Goal: Register for event/course

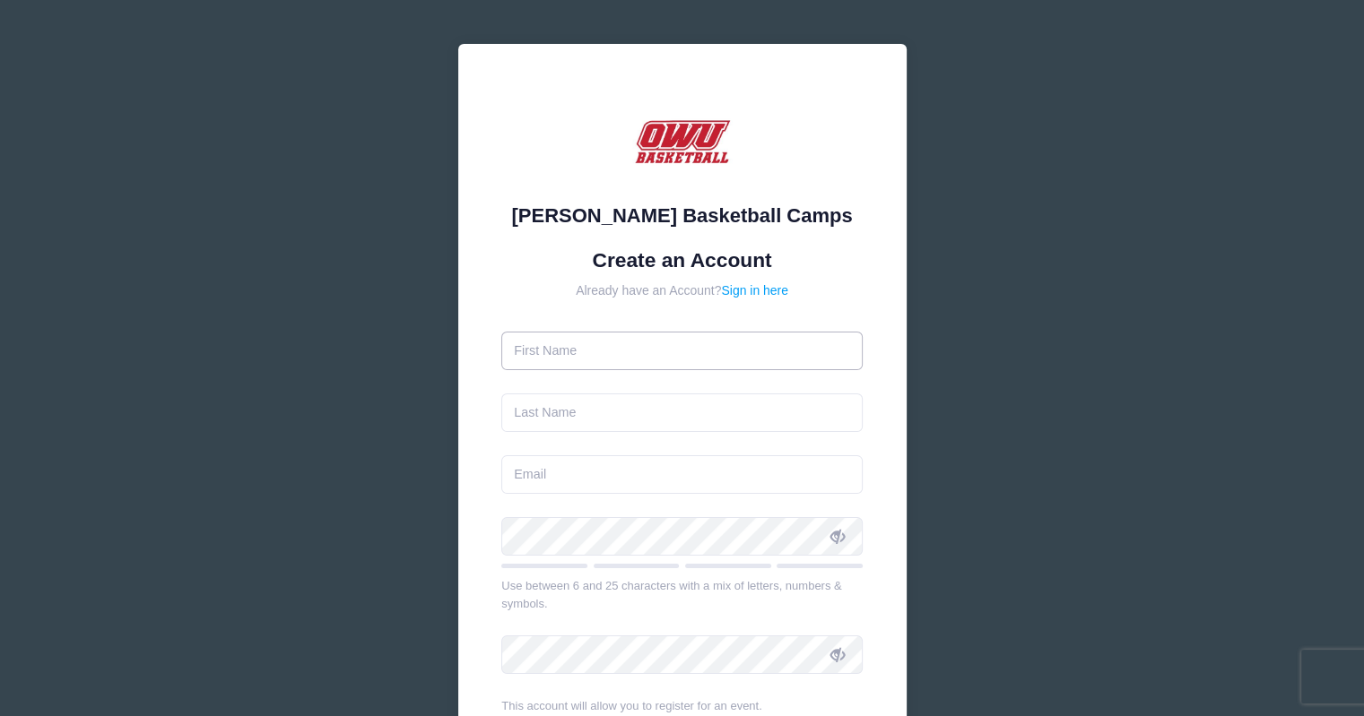
click at [694, 343] on input "text" at bounding box center [681, 351] width 361 height 39
type input "John"
type input "Page"
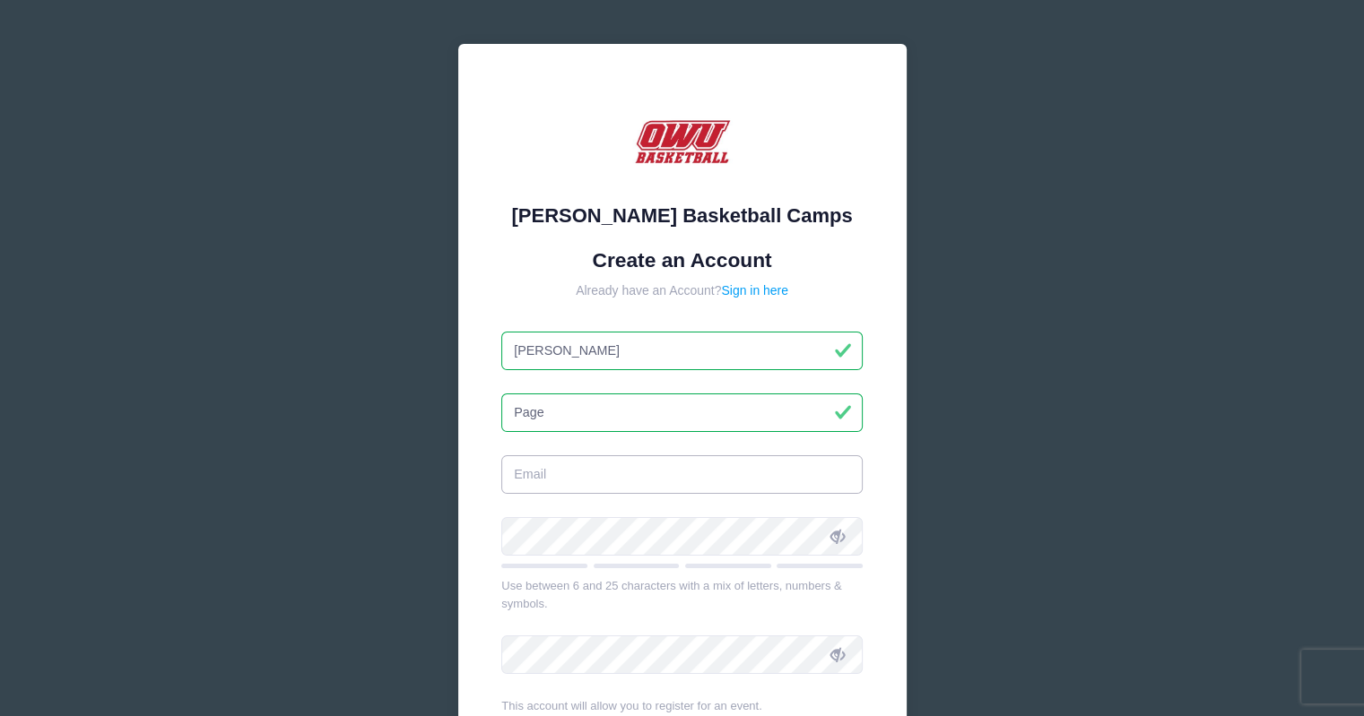
click at [672, 473] on input "email" at bounding box center [681, 474] width 361 height 39
click at [667, 475] on input "jpage@coulbusocnventions.com" at bounding box center [681, 474] width 361 height 39
type input "jpage@columbusconventions.com"
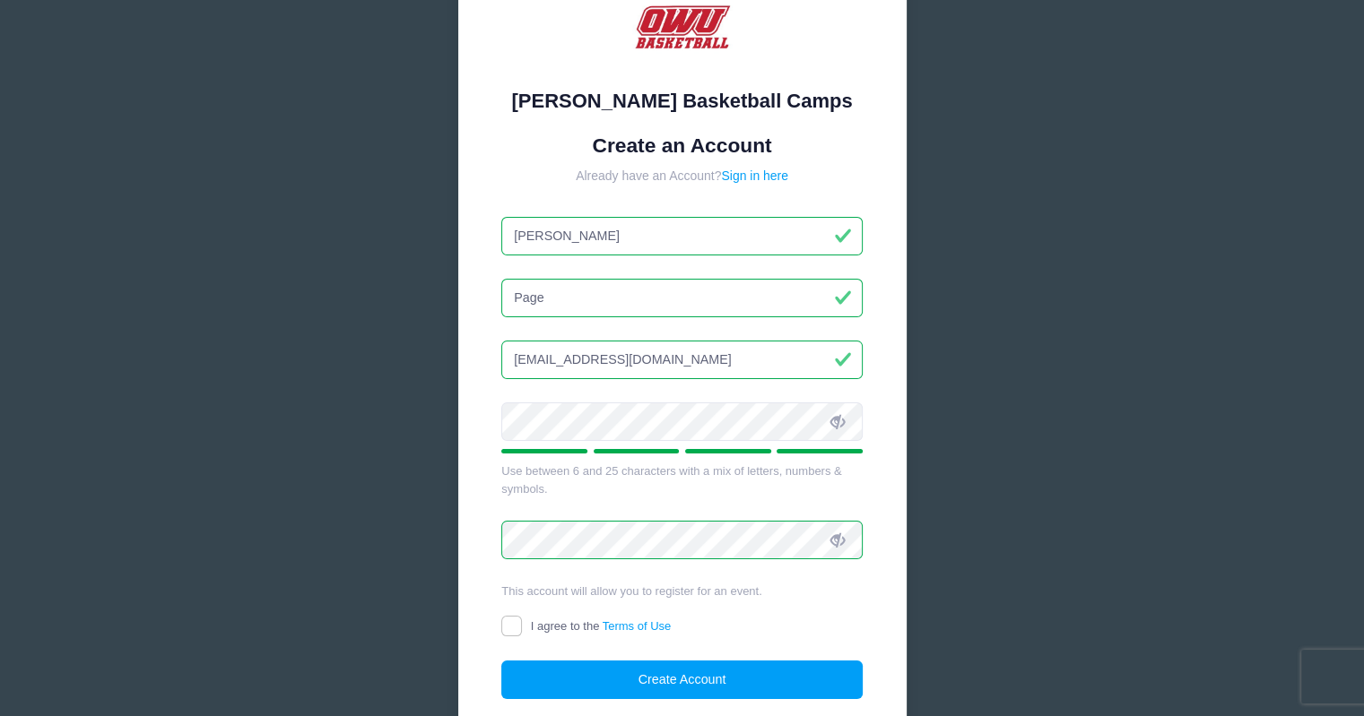
scroll to position [256, 0]
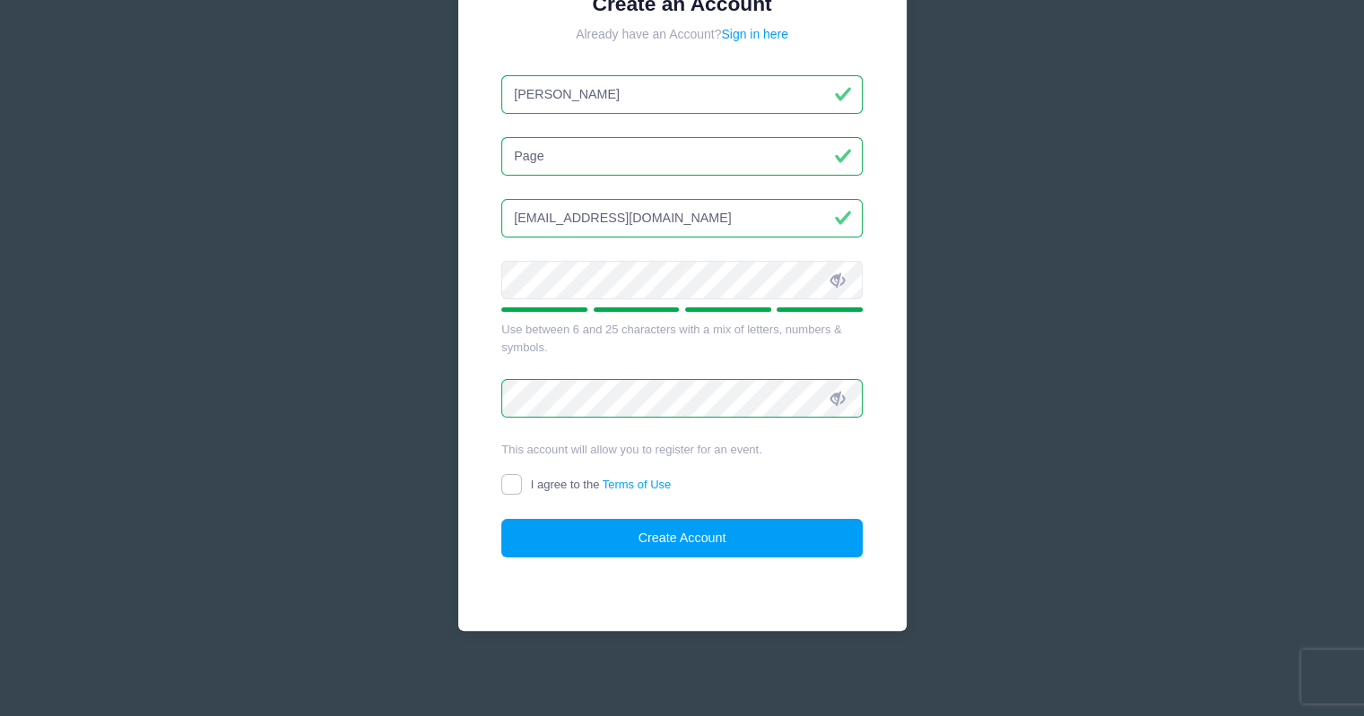
click at [524, 483] on label "I agree to the Terms of Use" at bounding box center [585, 485] width 169 height 19
click at [522, 483] on input "I agree to the Terms of Use" at bounding box center [511, 484] width 21 height 21
checkbox input "true"
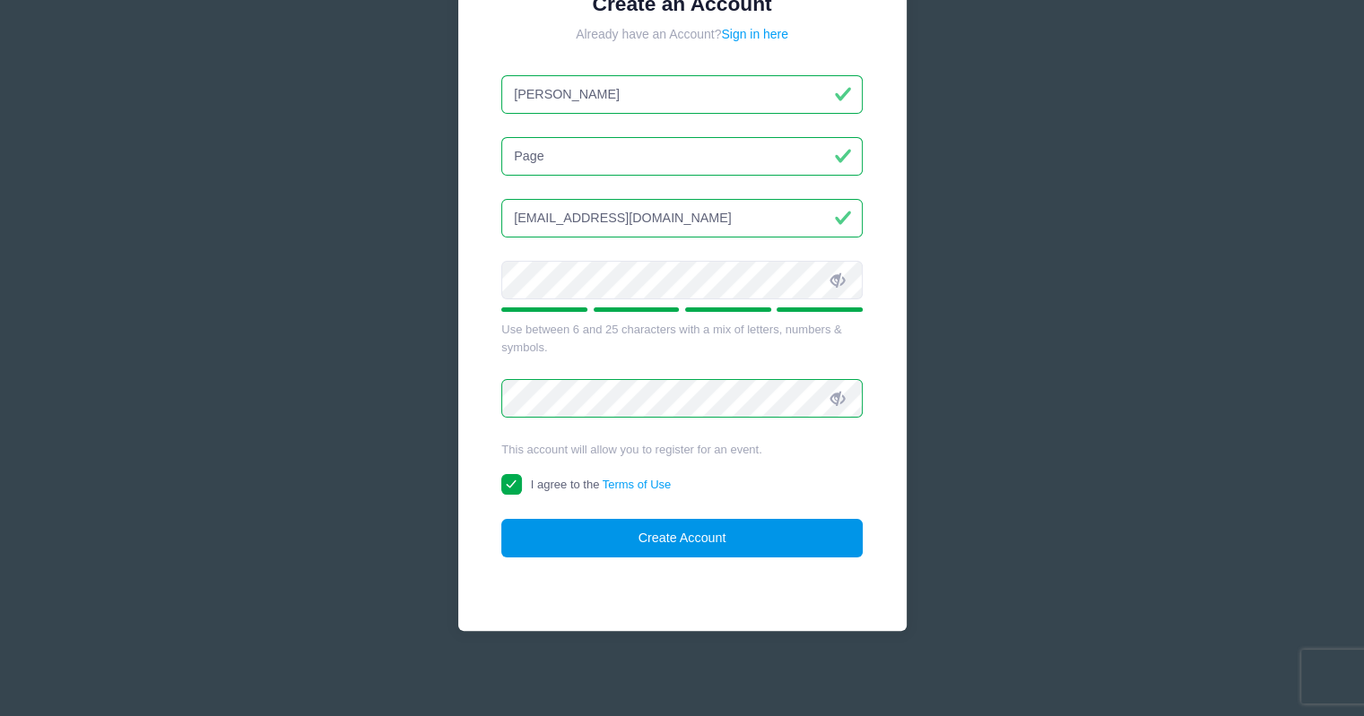
click at [606, 542] on button "Create Account" at bounding box center [681, 538] width 361 height 39
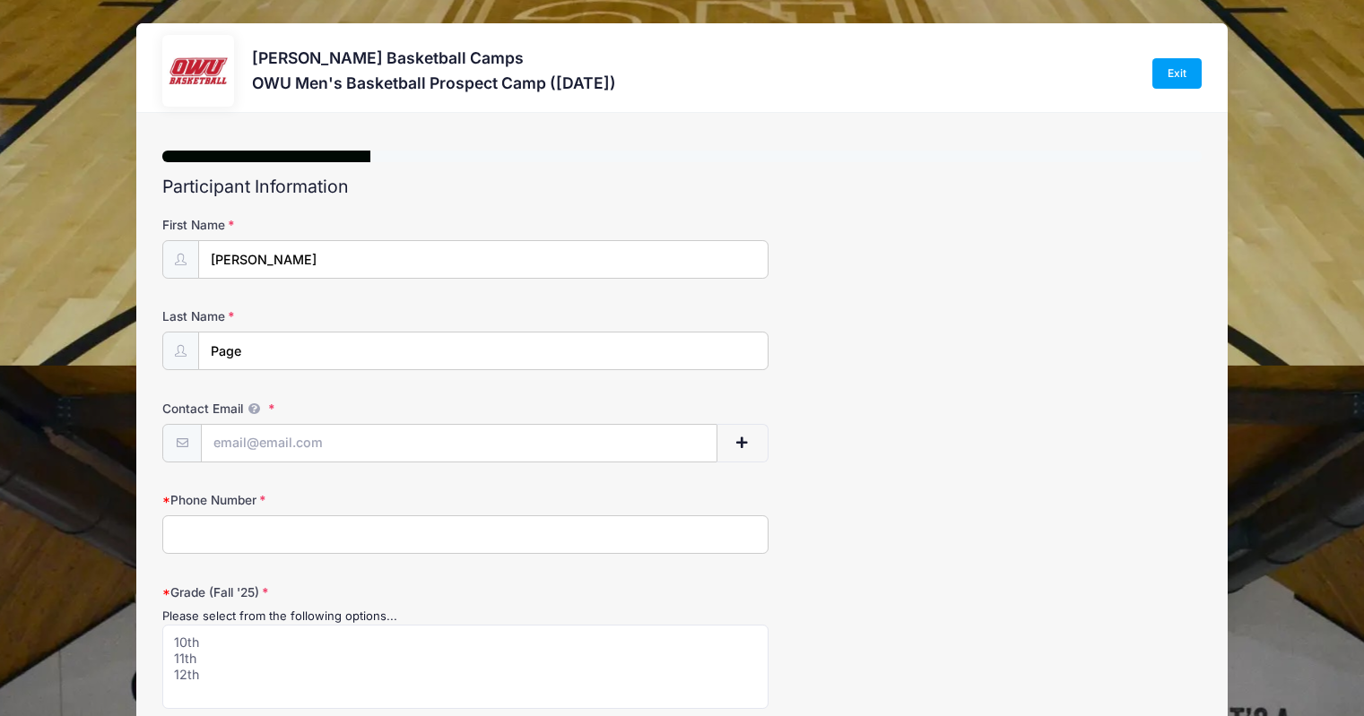
select select
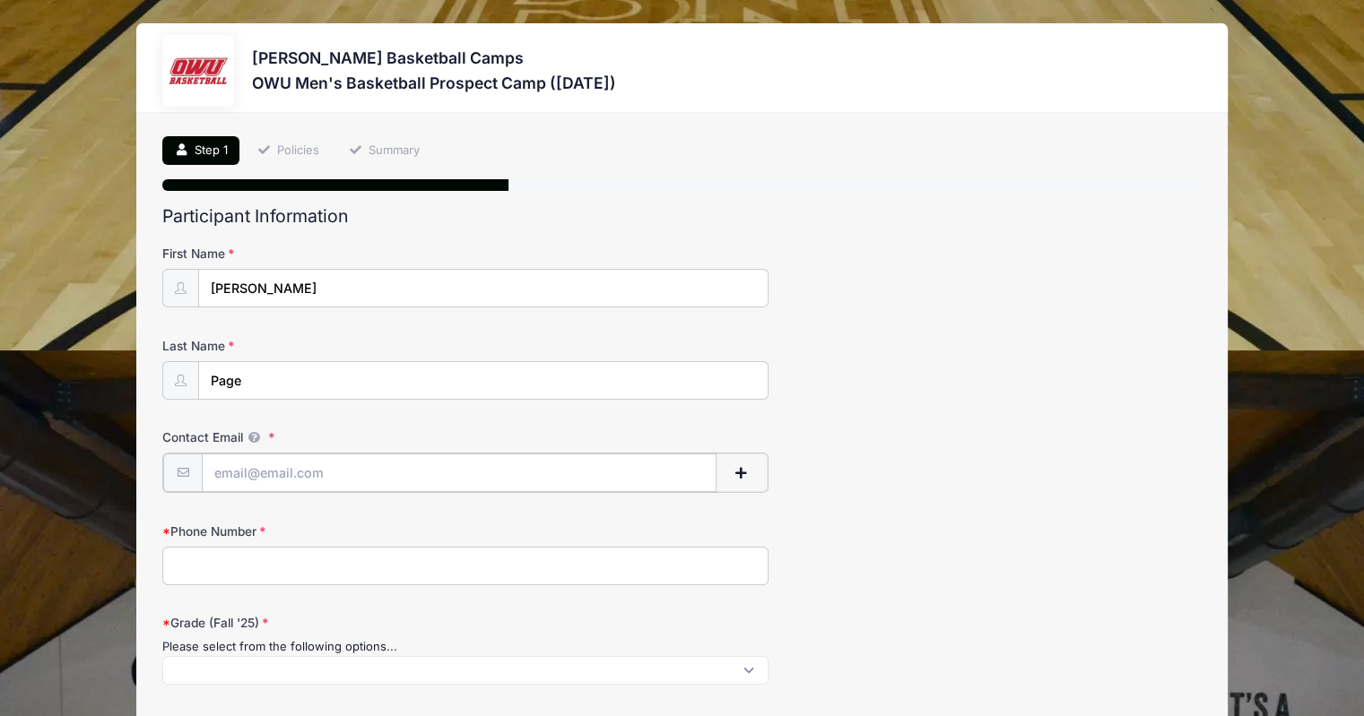
click at [377, 465] on input "Contact Email" at bounding box center [459, 473] width 515 height 39
click at [226, 467] on input "Contact Email" at bounding box center [459, 473] width 515 height 39
type input "[EMAIL_ADDRESS][DOMAIN_NAME]"
click at [253, 554] on input "Phone Number" at bounding box center [465, 564] width 606 height 39
click at [191, 562] on input "Phone Number" at bounding box center [465, 564] width 606 height 39
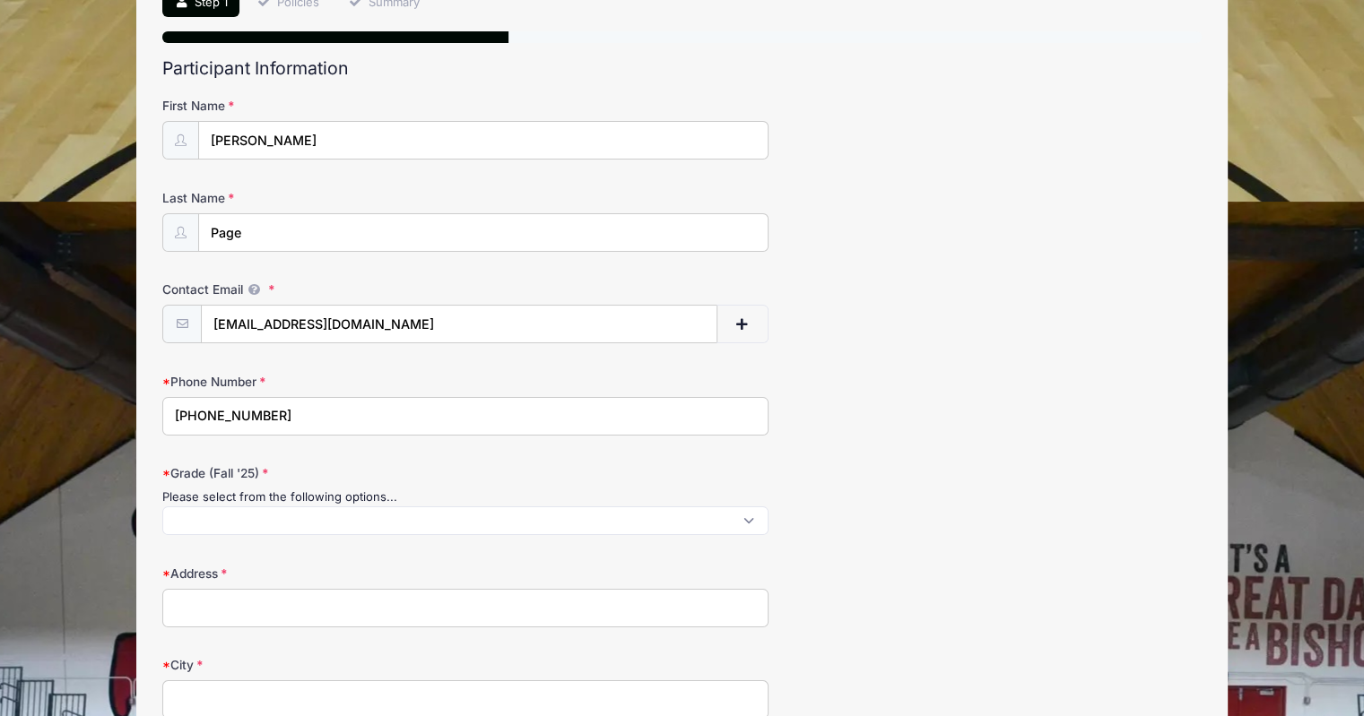
scroll to position [179, 0]
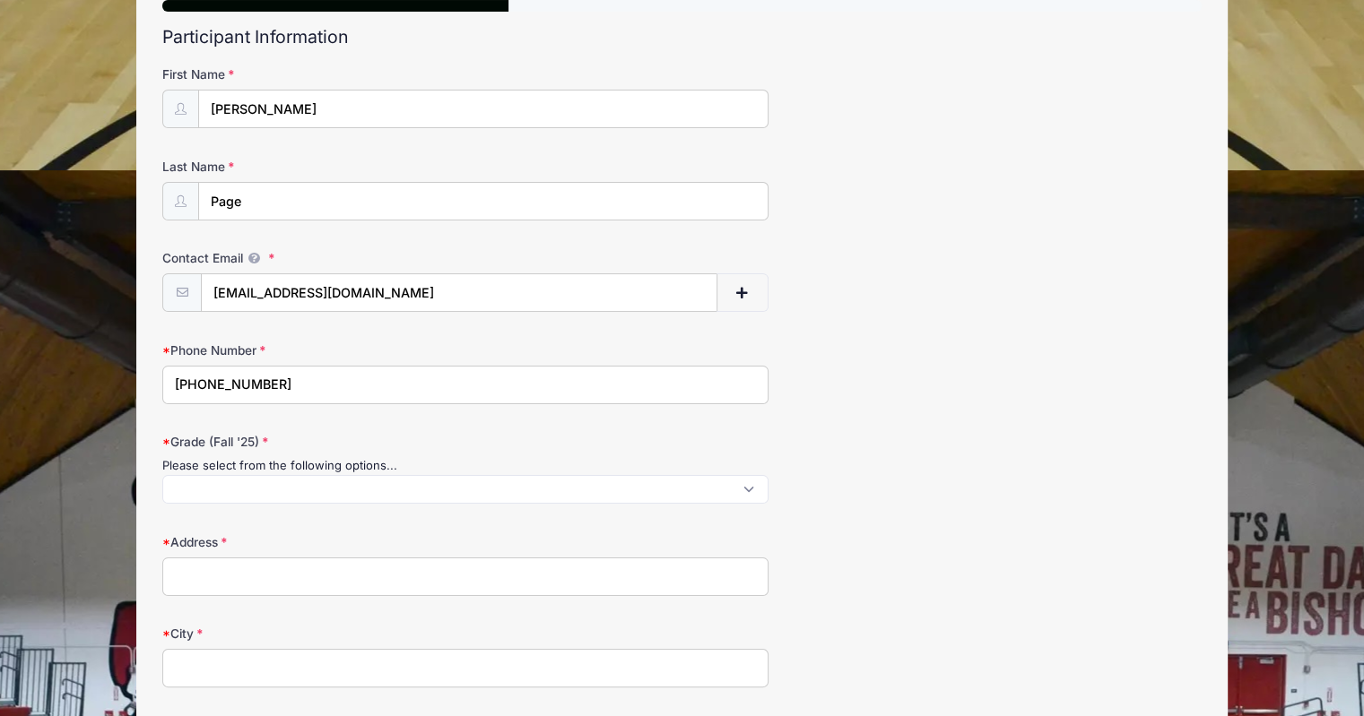
type input "(216) 640-1974"
click at [746, 487] on span at bounding box center [465, 489] width 606 height 29
select select "12th"
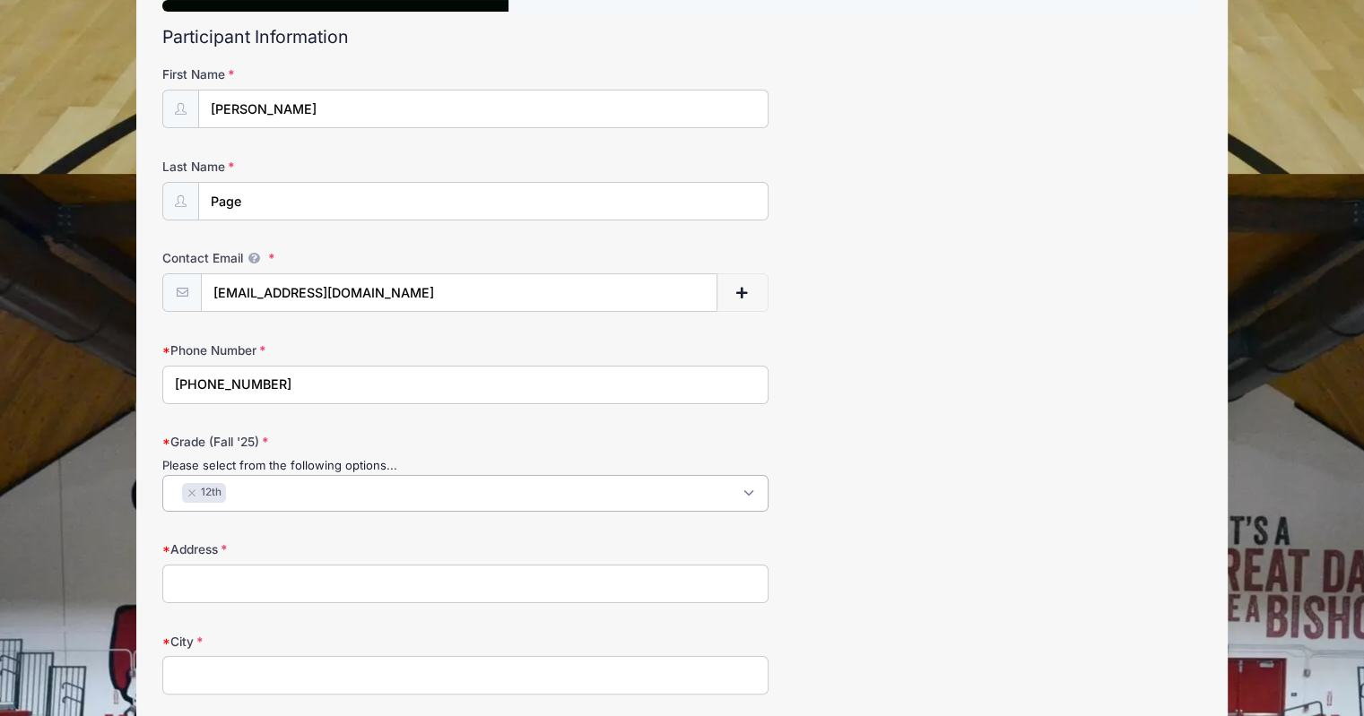
click at [470, 580] on input "Address" at bounding box center [465, 584] width 606 height 39
type input "7070 Holderman Street,"
type input "Lewis Center"
select select "OH"
type input "43035"
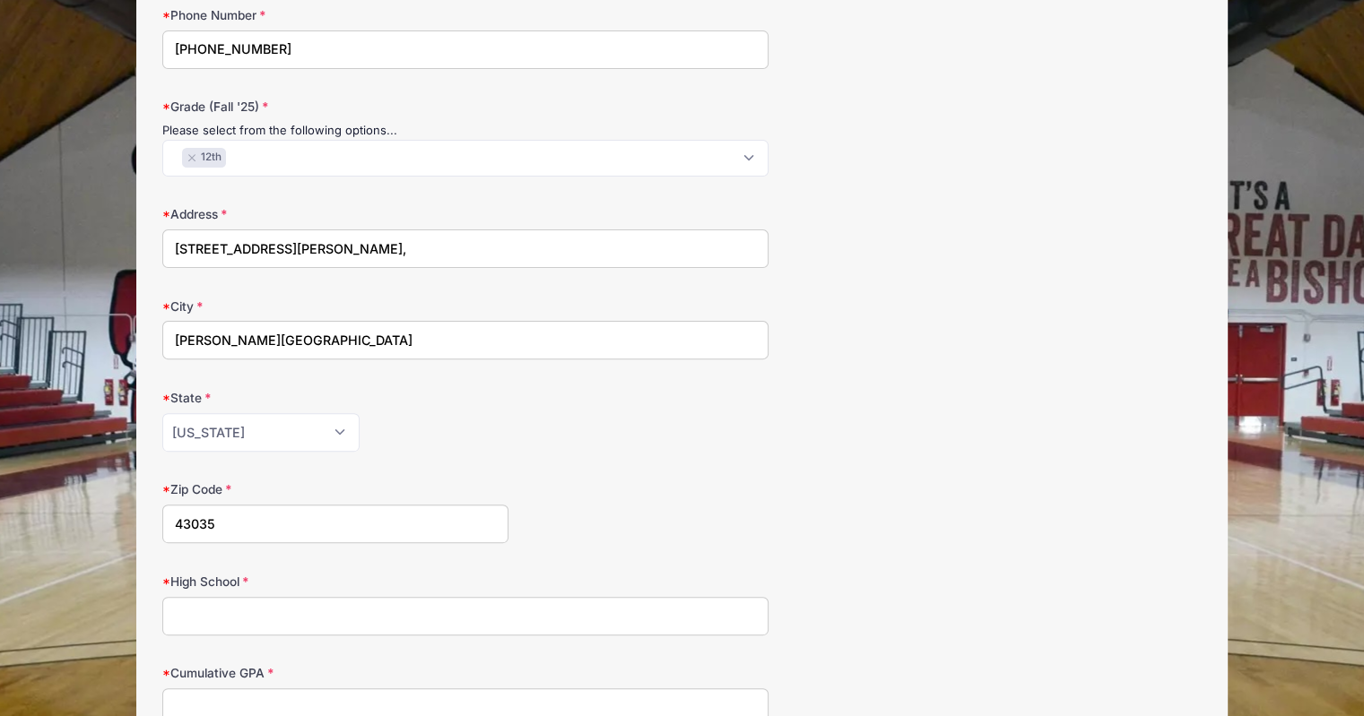
scroll to position [538, 0]
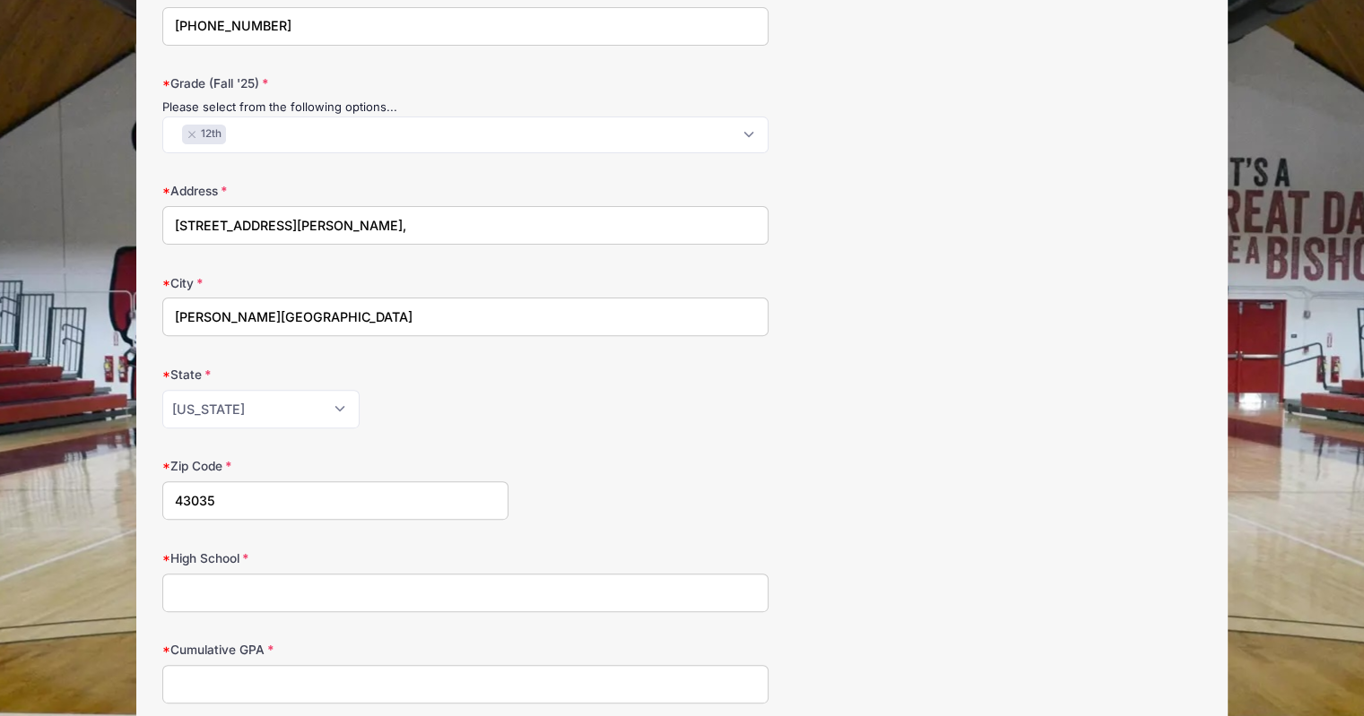
click at [401, 590] on input "High School" at bounding box center [465, 593] width 606 height 39
type input "Olentangy"
click at [415, 684] on input "Cumulative GPA" at bounding box center [465, 684] width 606 height 39
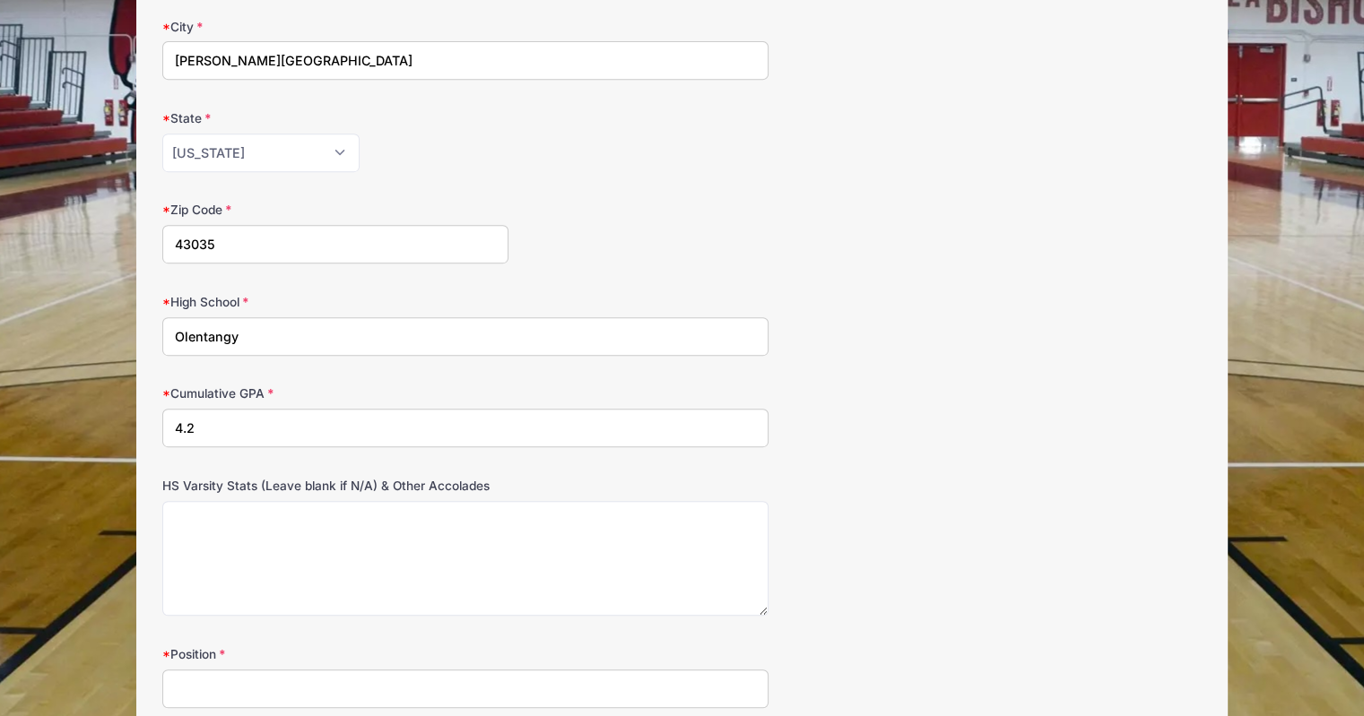
scroll to position [807, 0]
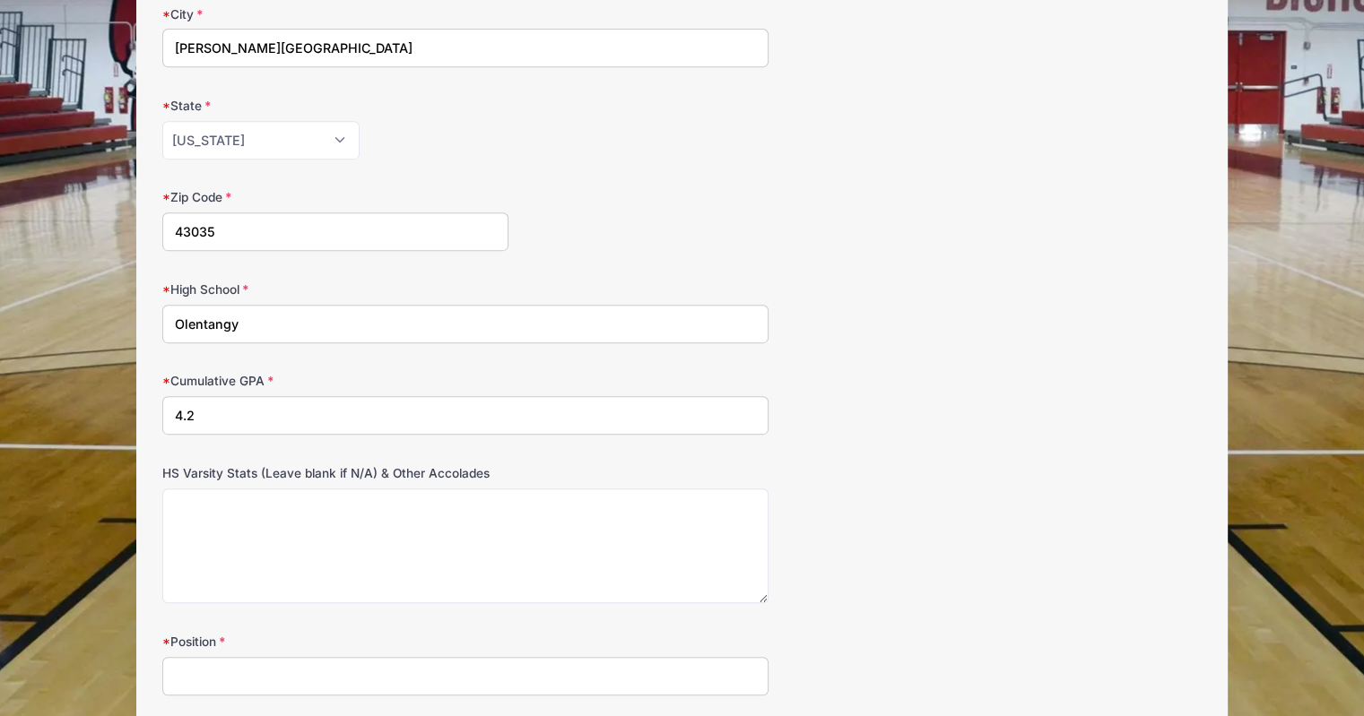
type input "4.2"
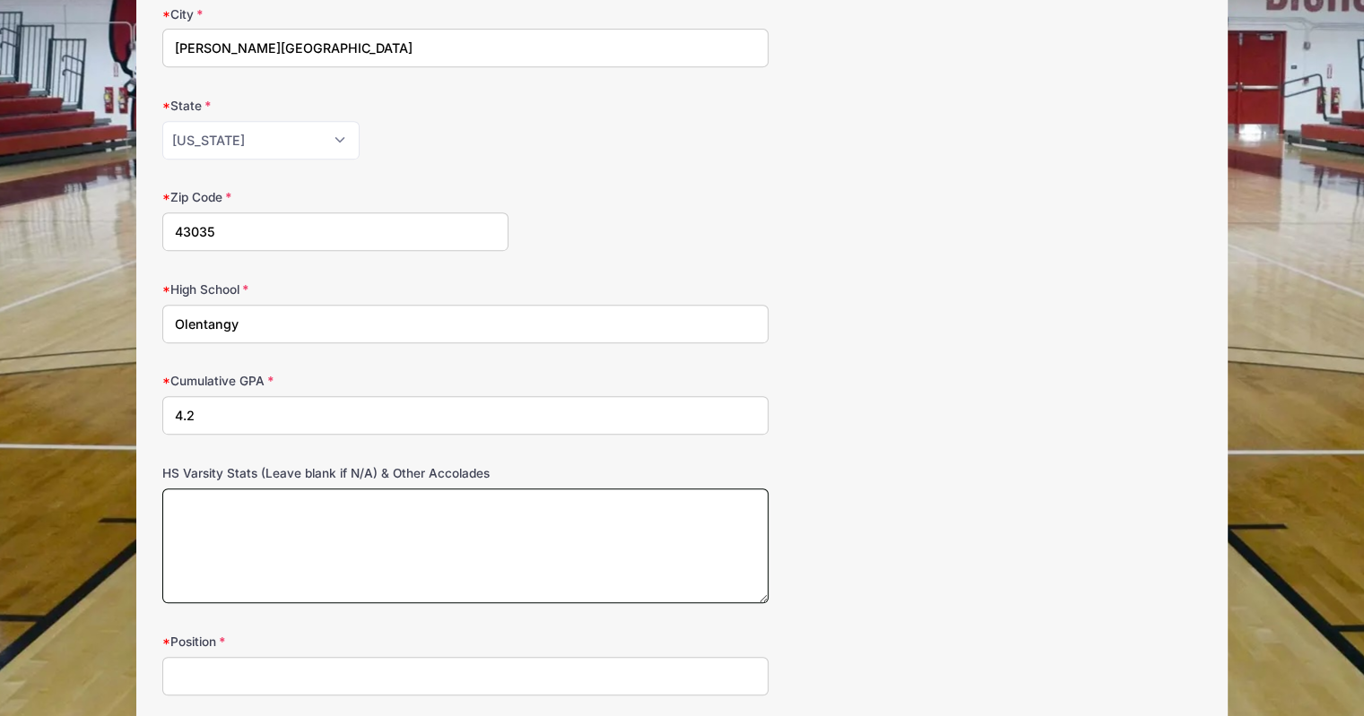
click at [294, 500] on textarea "HS Varsity Stats (Leave blank if N/A) & Other Accolades" at bounding box center [465, 547] width 606 height 116
click at [215, 504] on textarea "HS Varsity Stats (Leave blank if N/A) & Other Accolades" at bounding box center [465, 547] width 606 height 116
type textarea "Jr. Year- 8.8 ppg, 3.9 rpg, 1.3 apg, 1.2 spg 2nd Team All OCC"
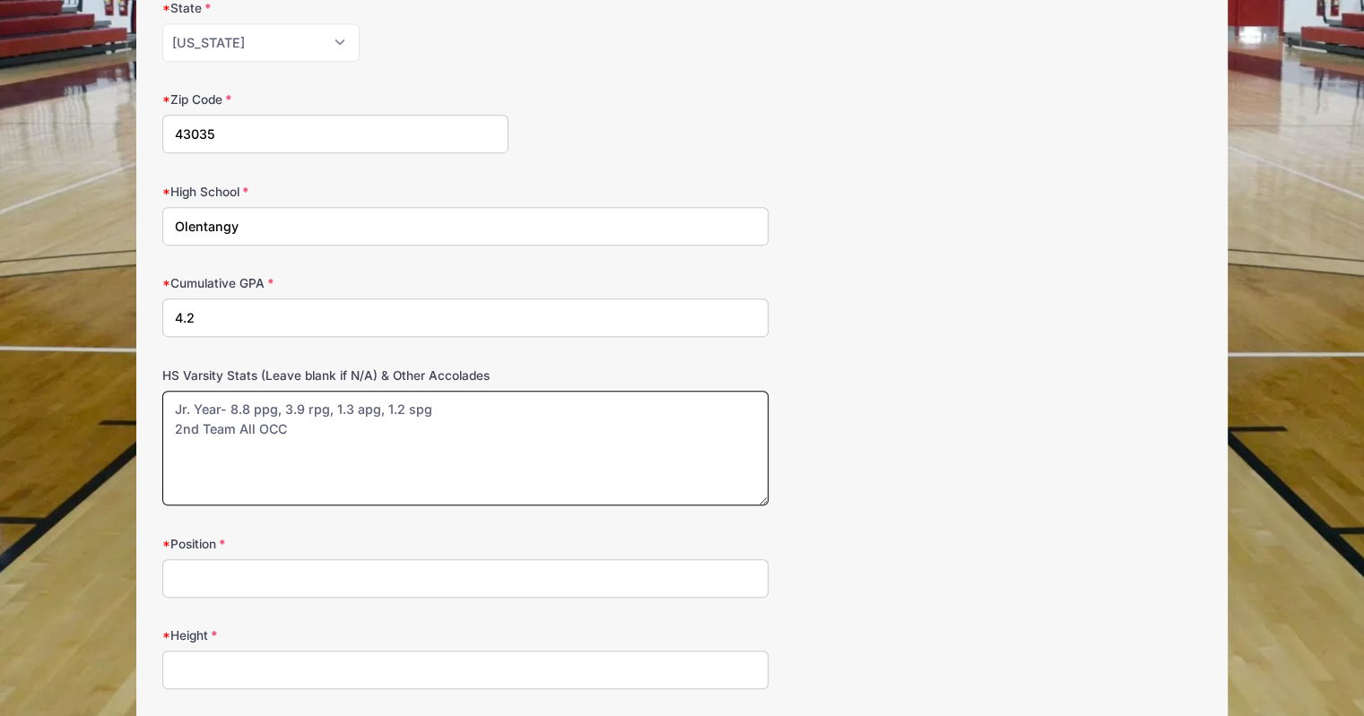
scroll to position [1076, 0]
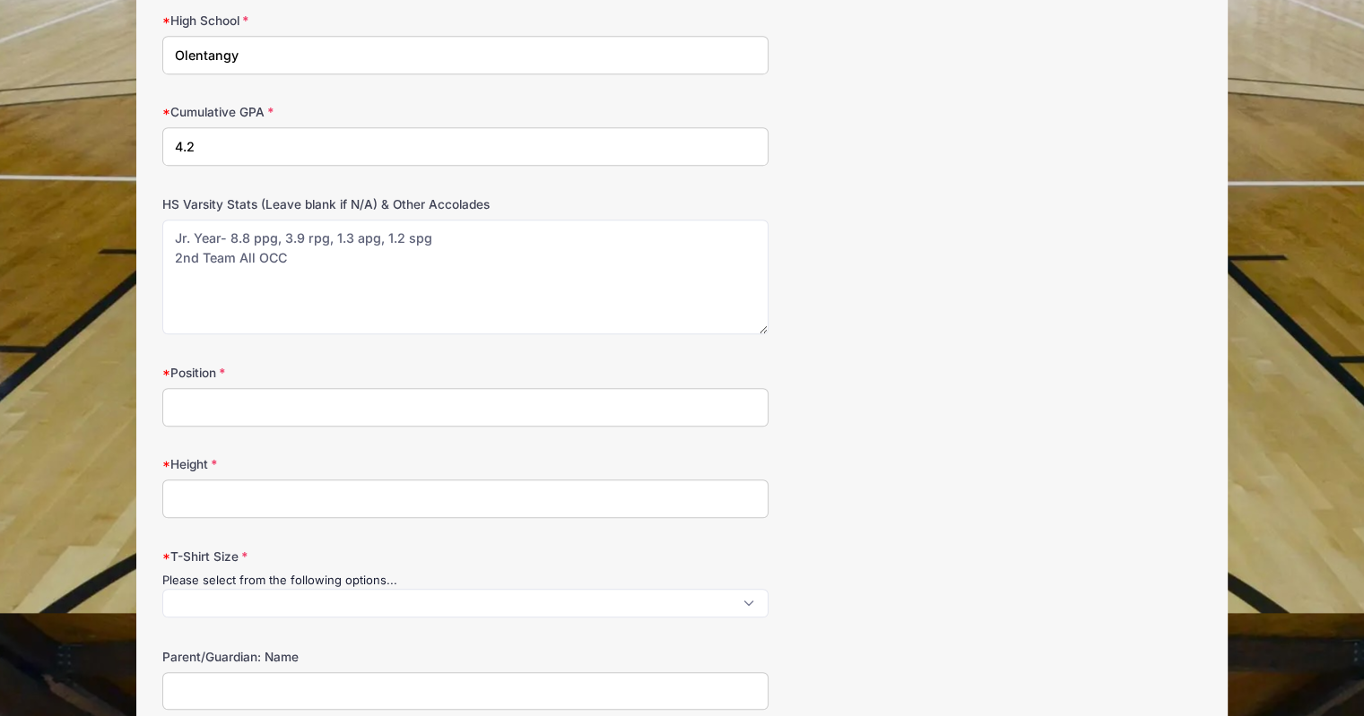
click at [285, 494] on input "Height" at bounding box center [465, 499] width 606 height 39
type input "6'2""
click at [247, 603] on span at bounding box center [465, 603] width 606 height 29
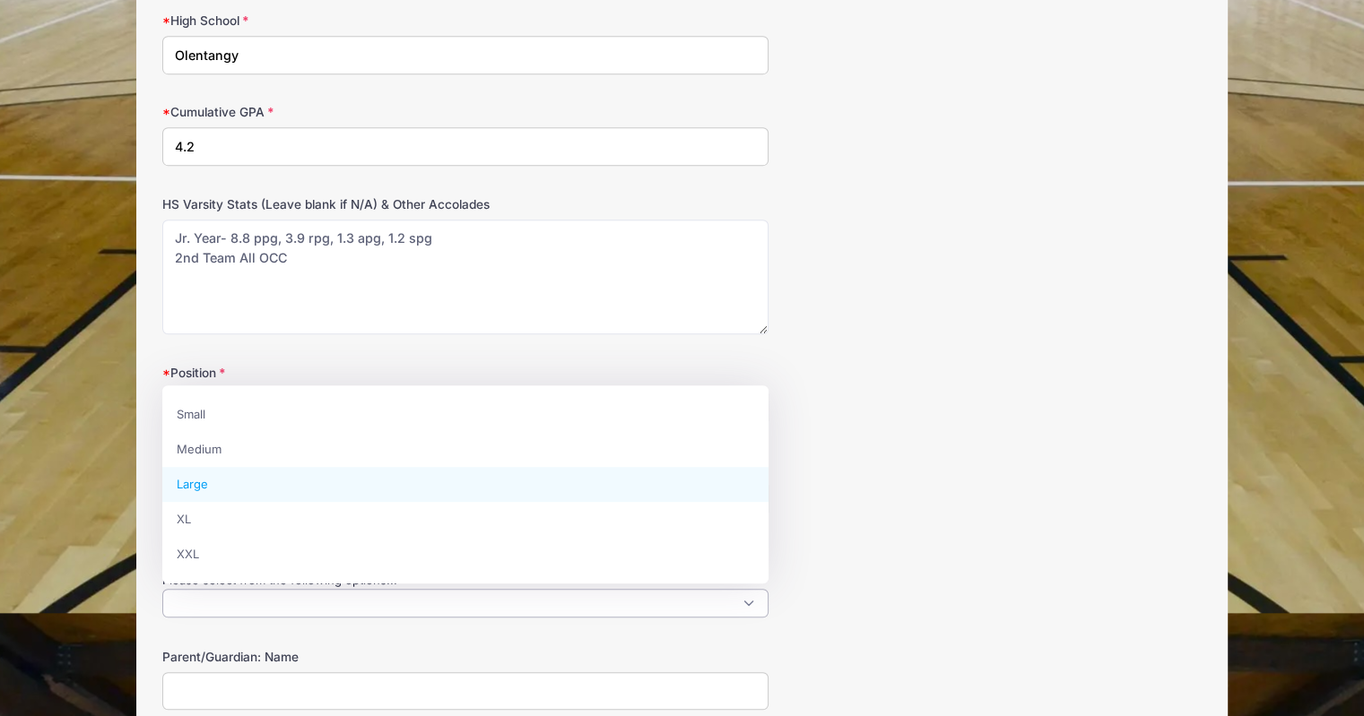
select select "Large"
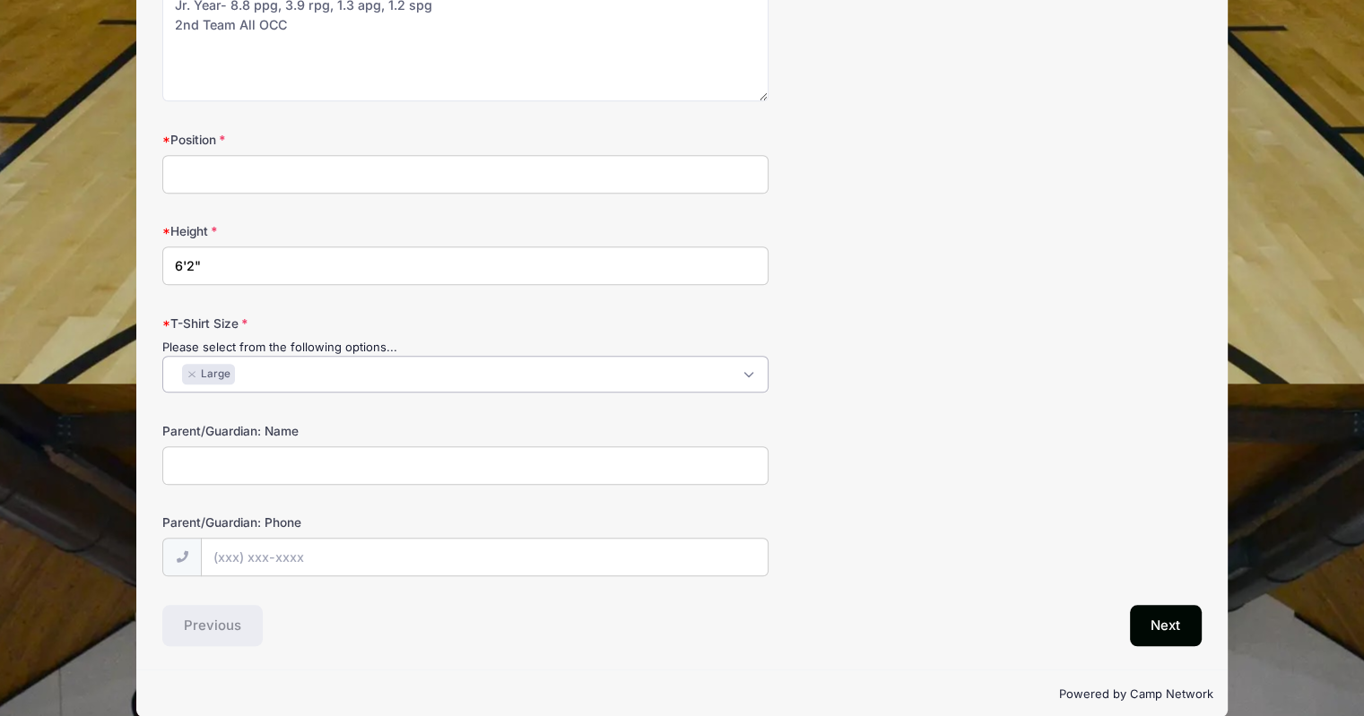
scroll to position [1327, 0]
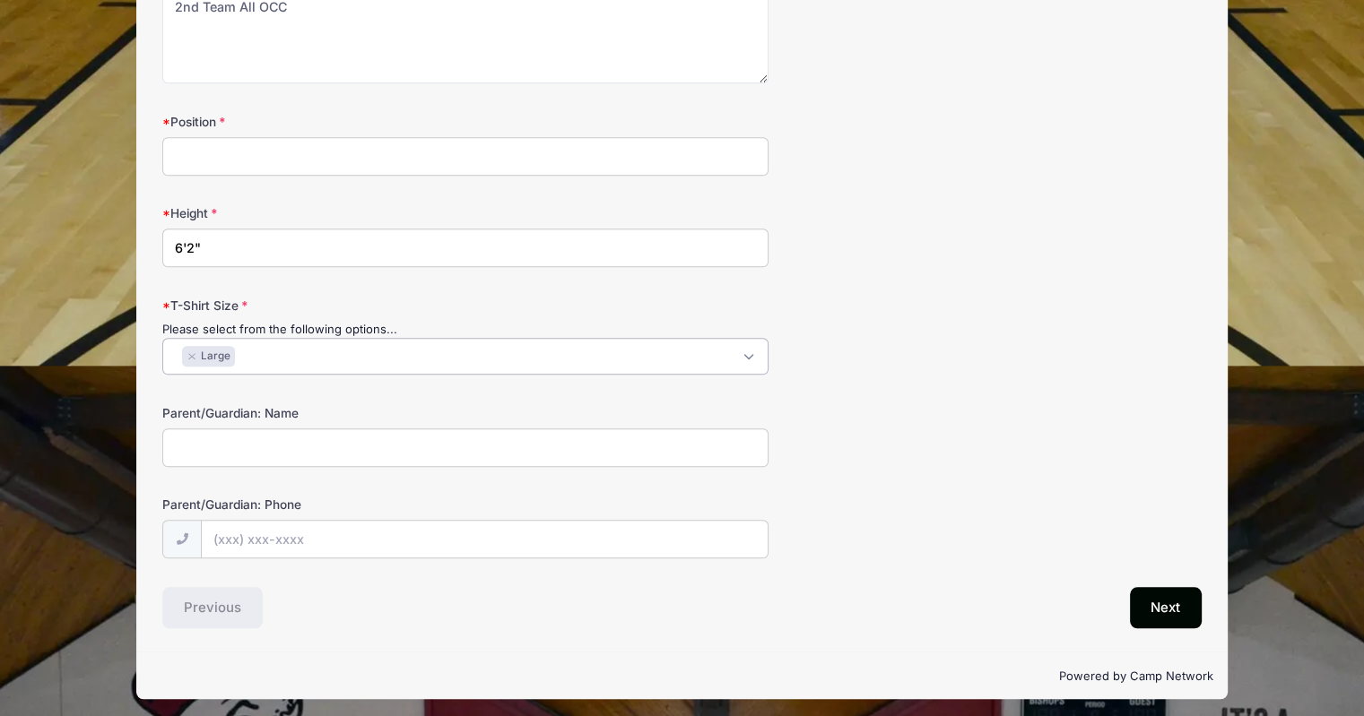
click at [643, 445] on input "Parent/Guardian: Name" at bounding box center [465, 448] width 606 height 39
type input "John Page"
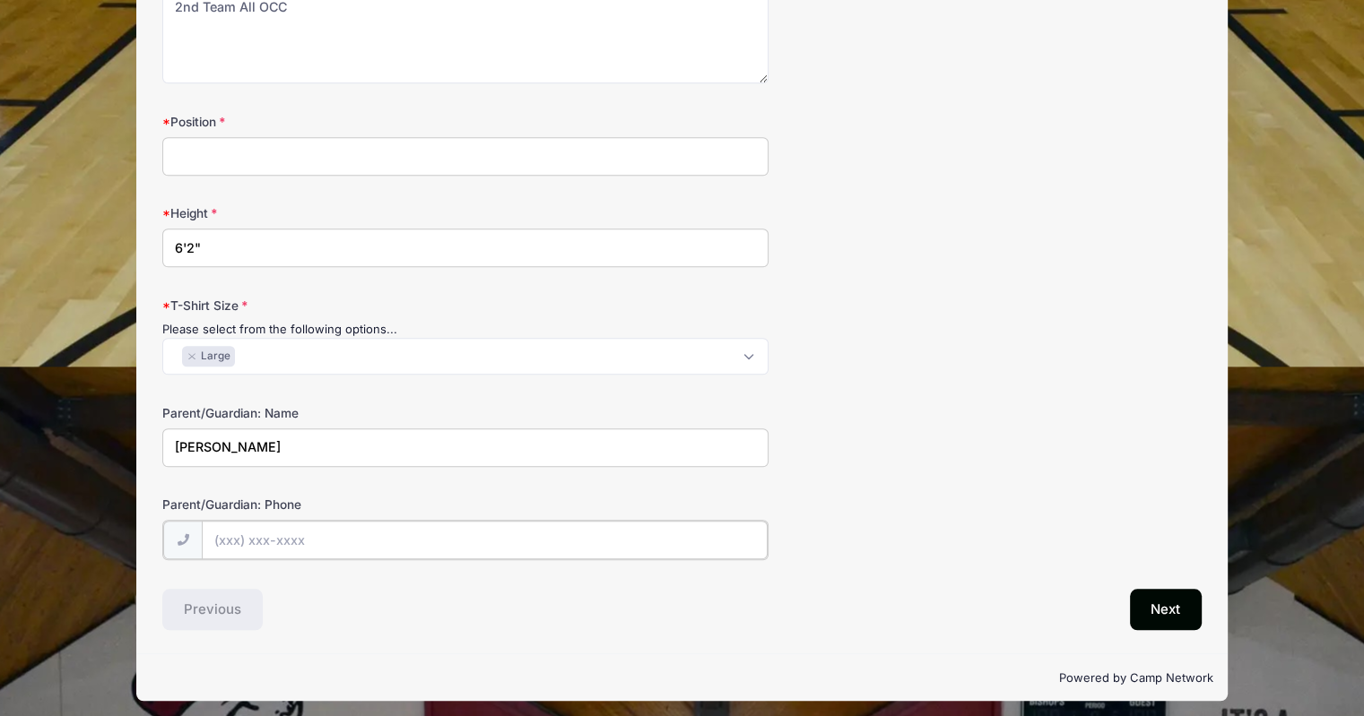
type input "(614) 937-7905"
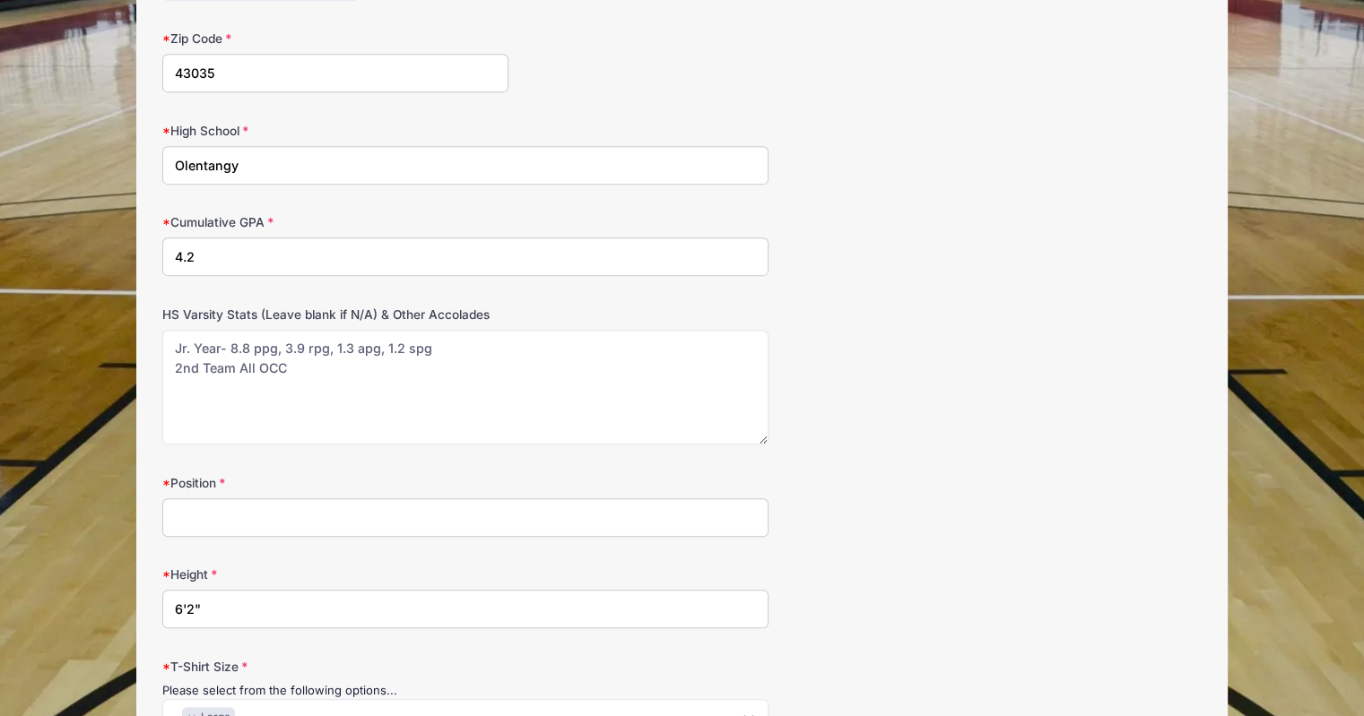
scroll to position [968, 0]
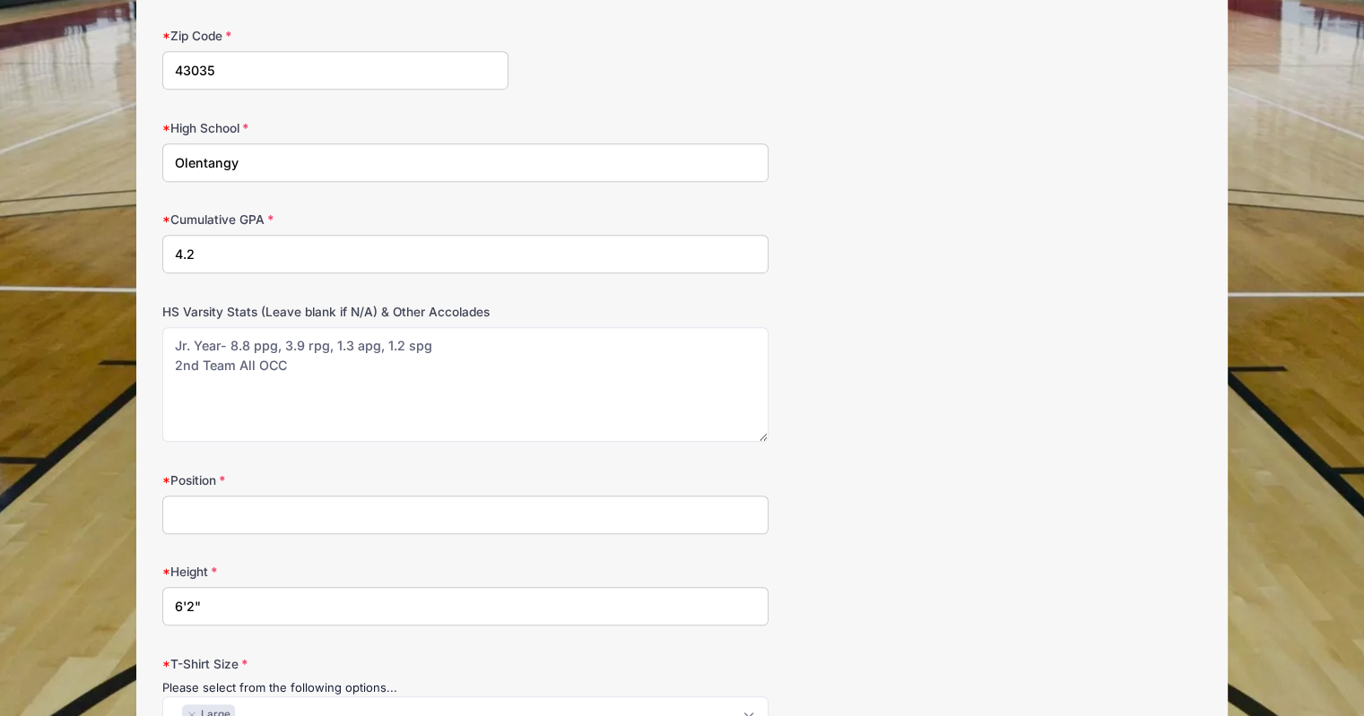
click at [260, 510] on input "Position" at bounding box center [465, 515] width 606 height 39
type input "G/F"
click at [196, 377] on textarea "Jr. Year- 8.8 ppg, 3.9 rpg, 1.3 apg, 1.2 spg 2nd Team All OCC" at bounding box center [465, 385] width 606 height 116
click at [308, 358] on textarea "Jr. Year- 8.8 ppg, 3.9 rpg, 1.3 apg, 1.2 spg 2nd Team All OCC" at bounding box center [465, 385] width 606 height 116
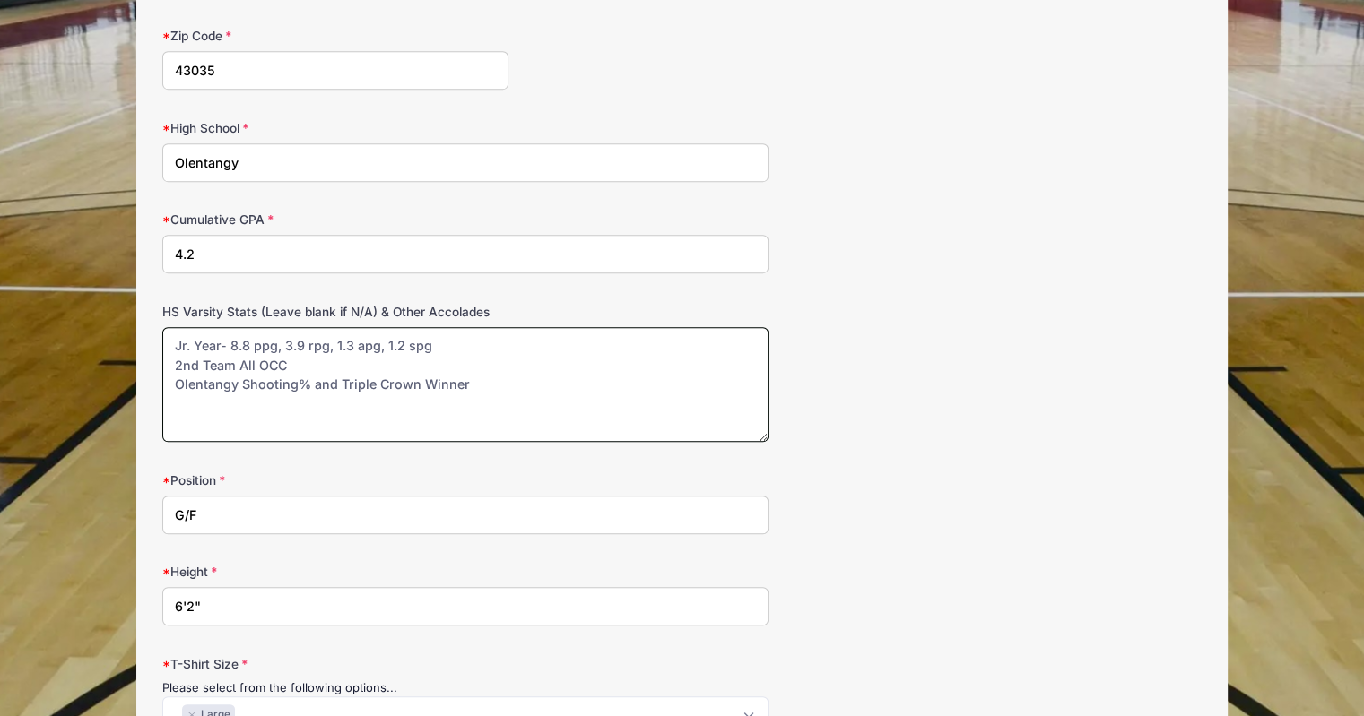
click at [240, 376] on textarea "Jr. Year- 8.8 ppg, 3.9 rpg, 1.3 apg, 1.2 spg 2nd Team All OCC Olentangy Shootin…" at bounding box center [465, 385] width 606 height 116
click at [531, 383] on textarea "Jr. Year- 8.8 ppg, 3.9 rpg, 1.3 apg, 1.2 spg 2nd Team All OCC Olentangy Braves …" at bounding box center [465, 385] width 606 height 116
click at [259, 356] on textarea "Jr. Year- 8.8 ppg, 3.9 rpg, 1.3 apg, 1.2 spg 2nd Team All OCC Olentangy Braves …" at bounding box center [465, 385] width 606 height 116
click at [313, 360] on textarea "Jr. Year- 8.8 ppg, 3.9 rpg, 1.3 apg, 1.2 spg 2nd Team All-OCC Olentangy Braves …" at bounding box center [465, 385] width 606 height 116
click at [187, 342] on textarea "Jr. Year- 8.8 ppg, 3.9 rpg, 1.3 apg, 1.2 spg 2nd Team All-Ohio Capital Conferen…" at bounding box center [465, 385] width 606 height 116
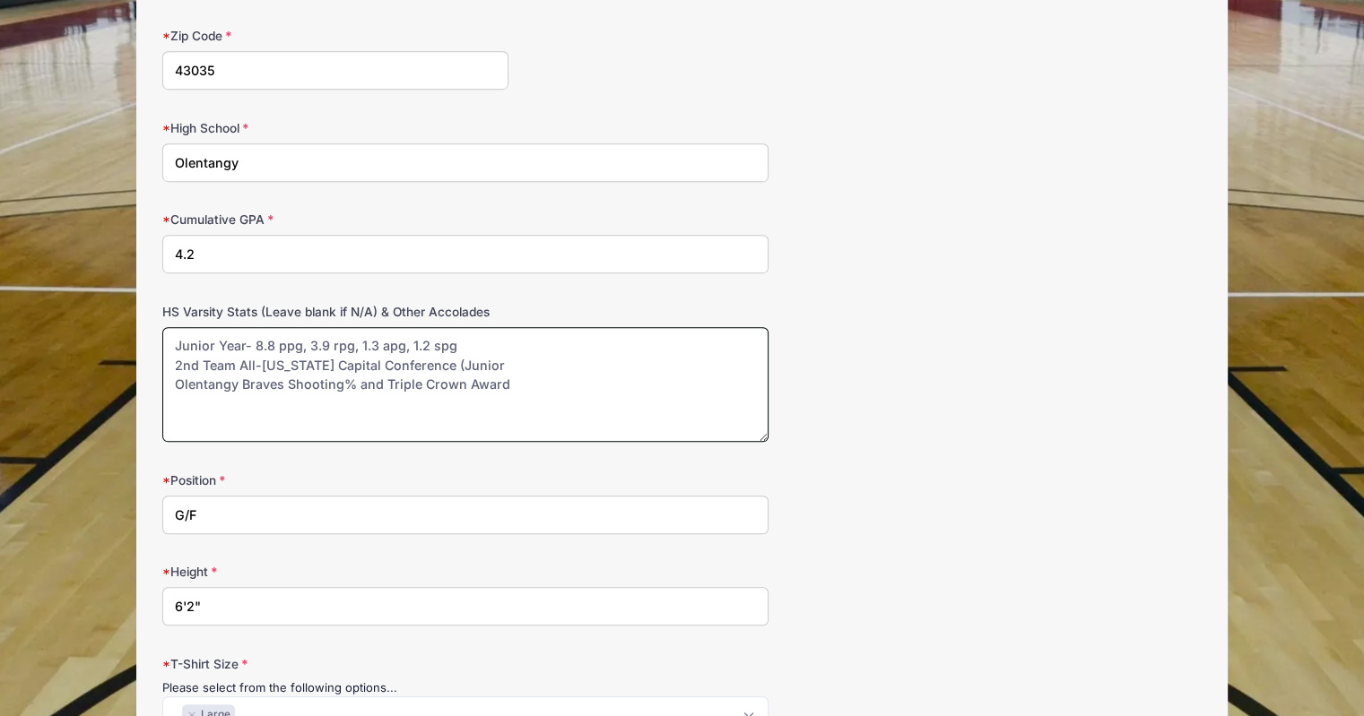
click at [481, 361] on textarea "Junior Year- 8.8 ppg, 3.9 rpg, 1.3 apg, 1.2 spg 2nd Team All-Ohio Capital Confe…" at bounding box center [465, 385] width 606 height 116
click at [314, 377] on textarea "Junior Year- 8.8 ppg, 3.9 rpg, 1.3 apg, 1.2 spg 2nd Team All-Ohio Capital Confe…" at bounding box center [465, 385] width 606 height 116
click at [514, 398] on textarea "Junior Year- 8.8 ppg, 3.9 rpg, 1.3 apg, 1.2 spg 2nd Team All-Ohio Capital Confe…" at bounding box center [465, 385] width 606 height 116
click at [498, 361] on textarea "Junior Year- 8.8 ppg, 3.9 rpg, 1.3 apg, 1.2 spg 2nd Team All-Ohio Capital Confe…" at bounding box center [465, 385] width 606 height 116
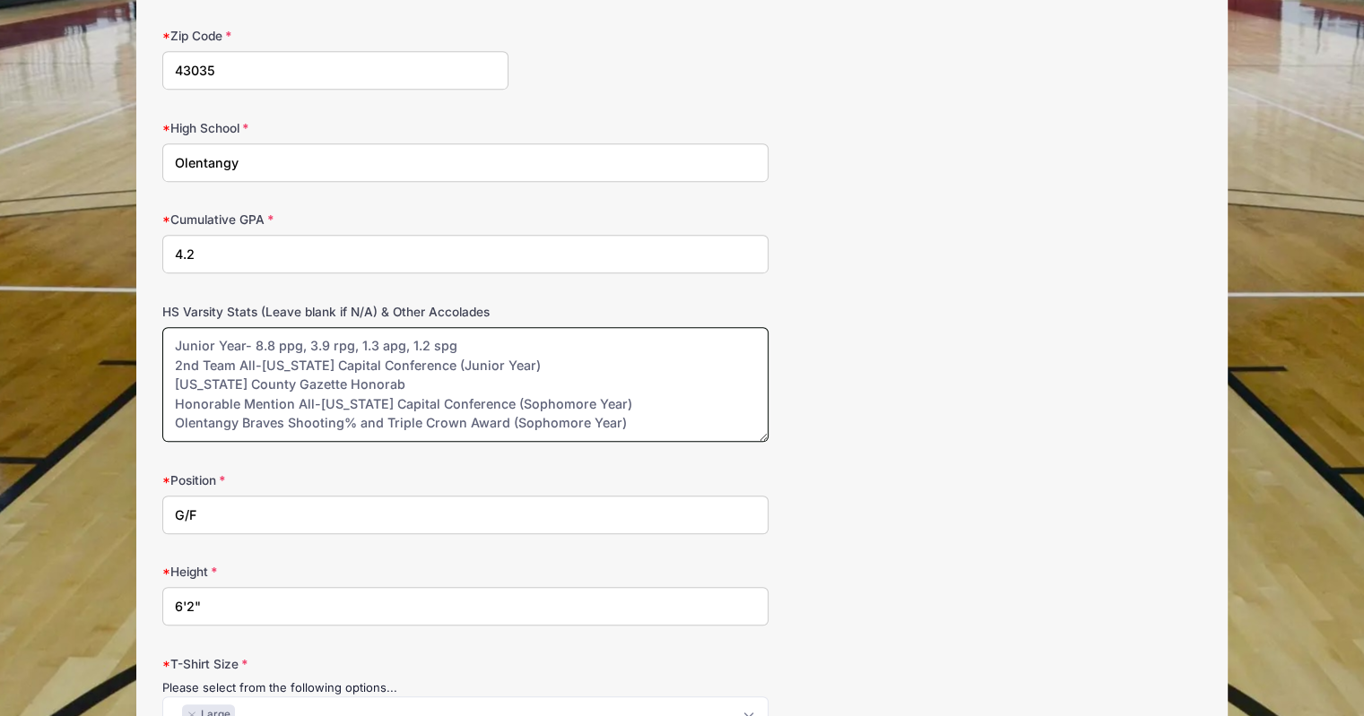
click at [173, 377] on textarea "Junior Year- 8.8 ppg, 3.9 rpg, 1.3 apg, 1.2 spg 2nd Team All-Ohio Capital Confe…" at bounding box center [465, 385] width 606 height 116
click at [512, 377] on textarea "Junior Year- 8.8 ppg, 3.9 rpg, 1.3 apg, 1.2 spg 2nd Team All-Ohio Capital Confe…" at bounding box center [465, 385] width 606 height 116
type textarea "Junior Year- 8.8 ppg, 3.9 rpg, 1.3 apg, 1.2 spg 2nd Team All-Ohio Capital Confe…"
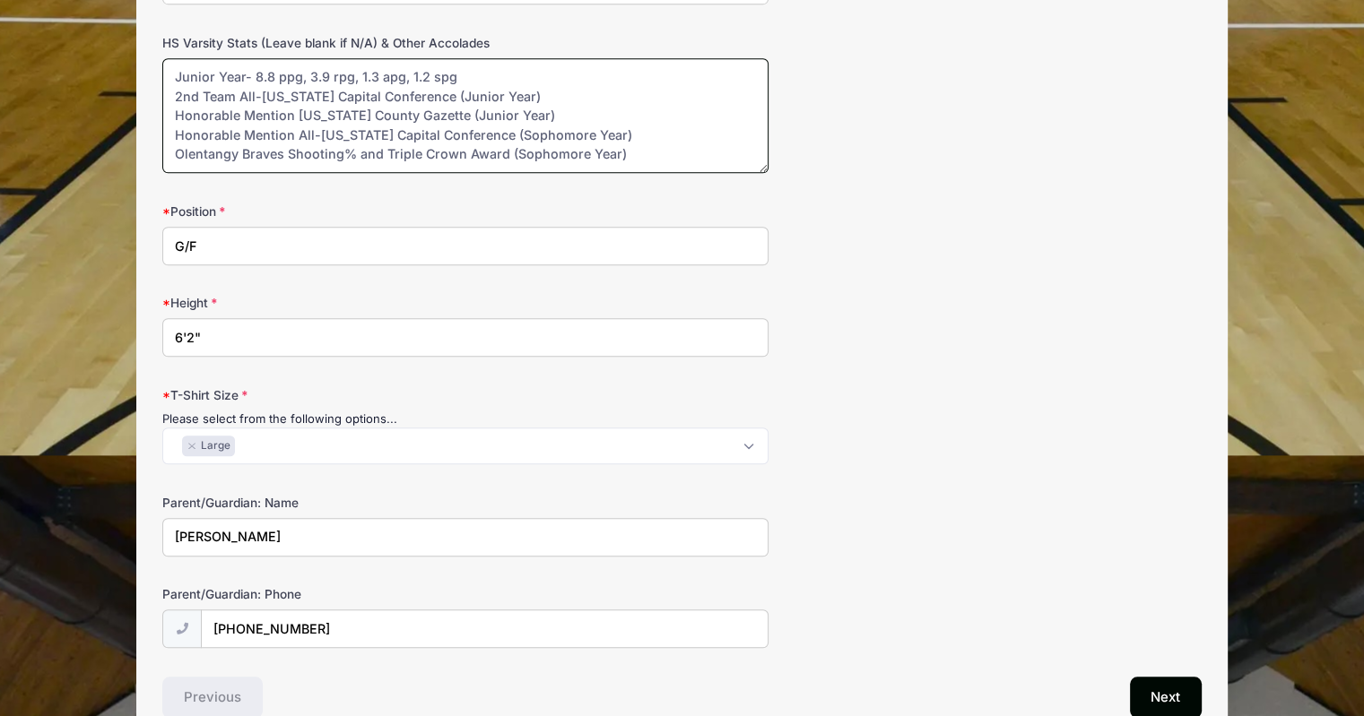
scroll to position [1327, 0]
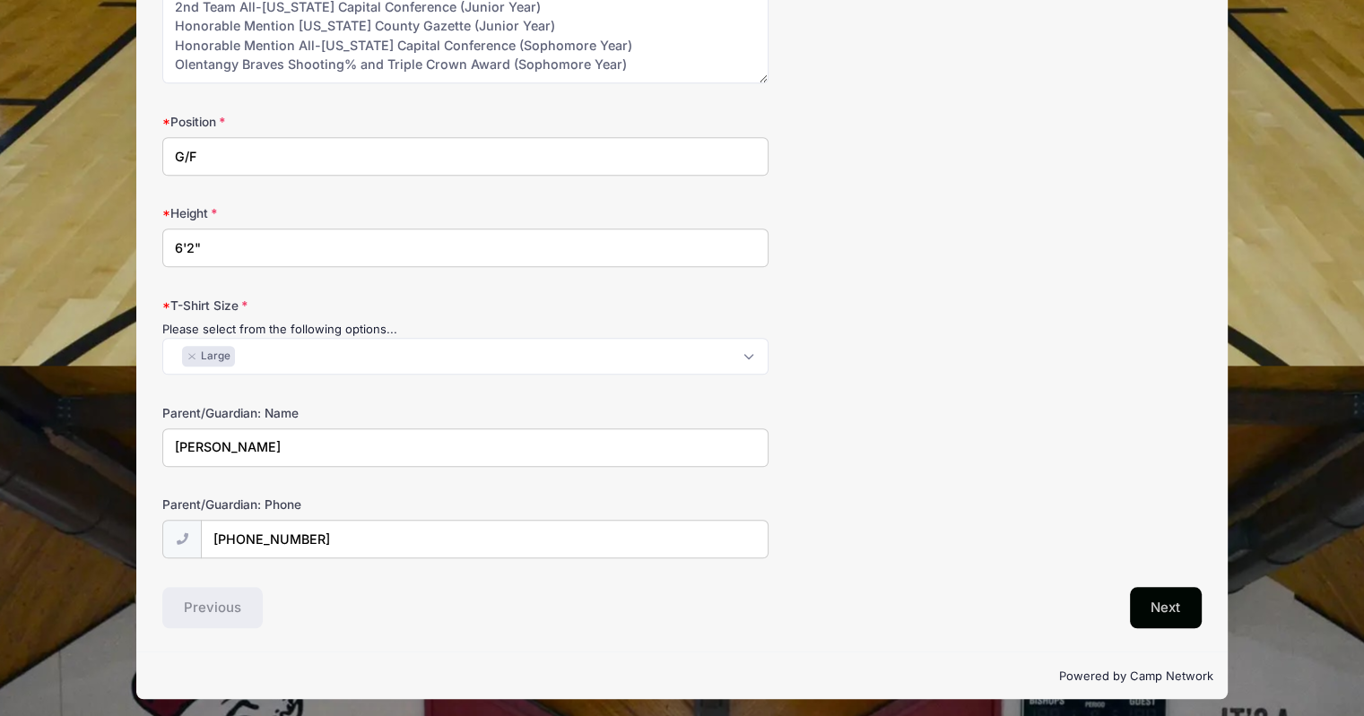
click at [1144, 605] on button "Next" at bounding box center [1166, 607] width 73 height 41
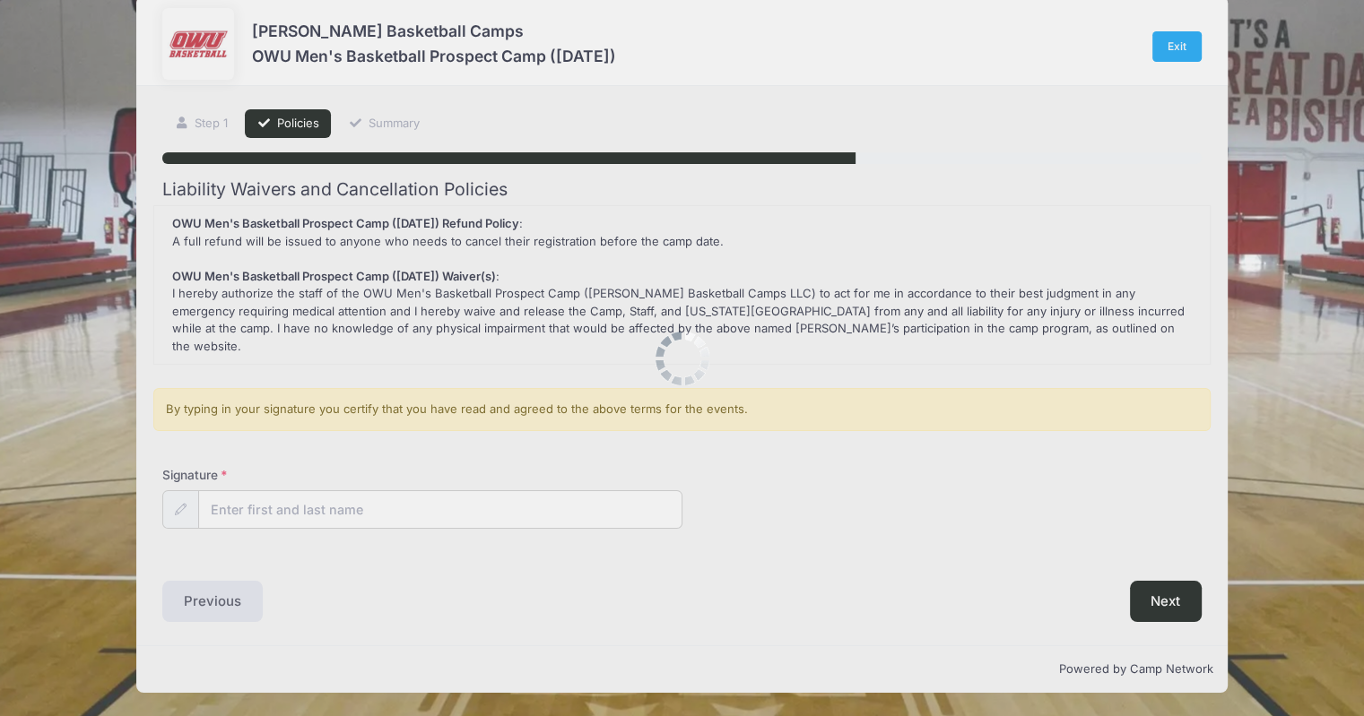
scroll to position [0, 0]
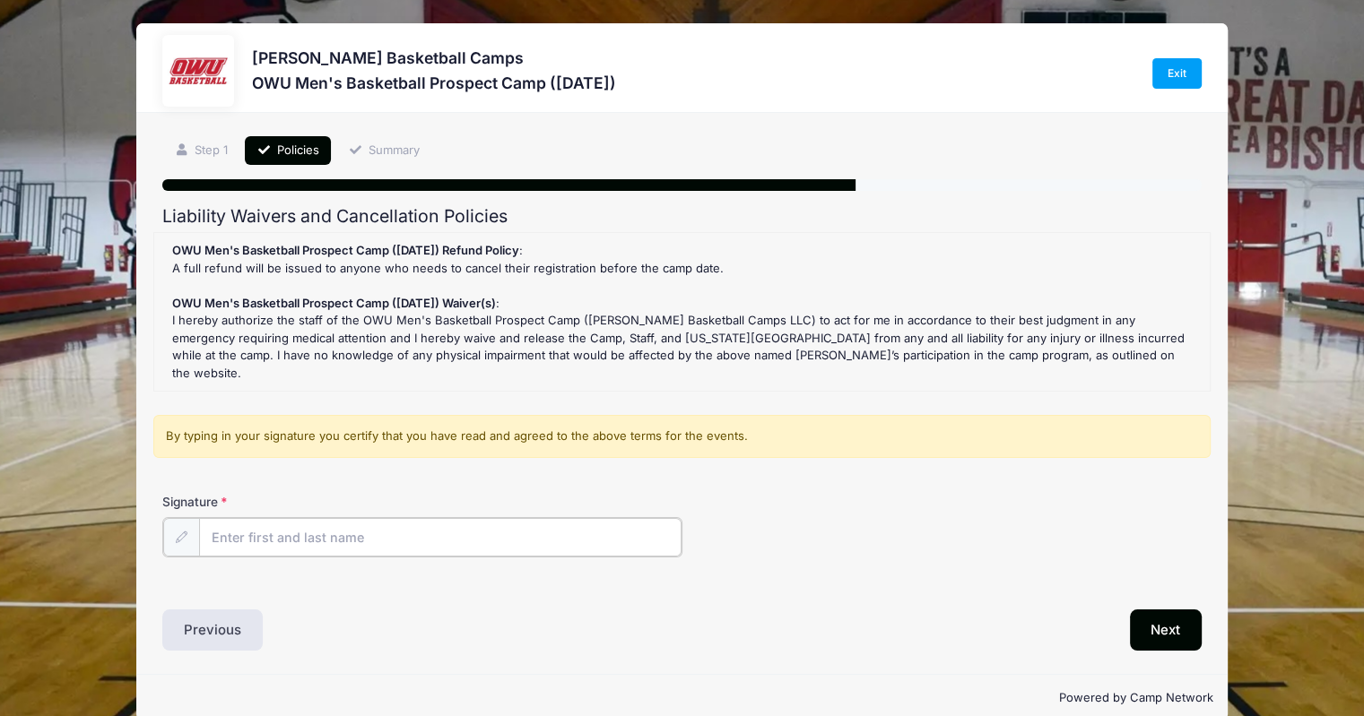
click at [308, 518] on input "Signature" at bounding box center [440, 537] width 482 height 39
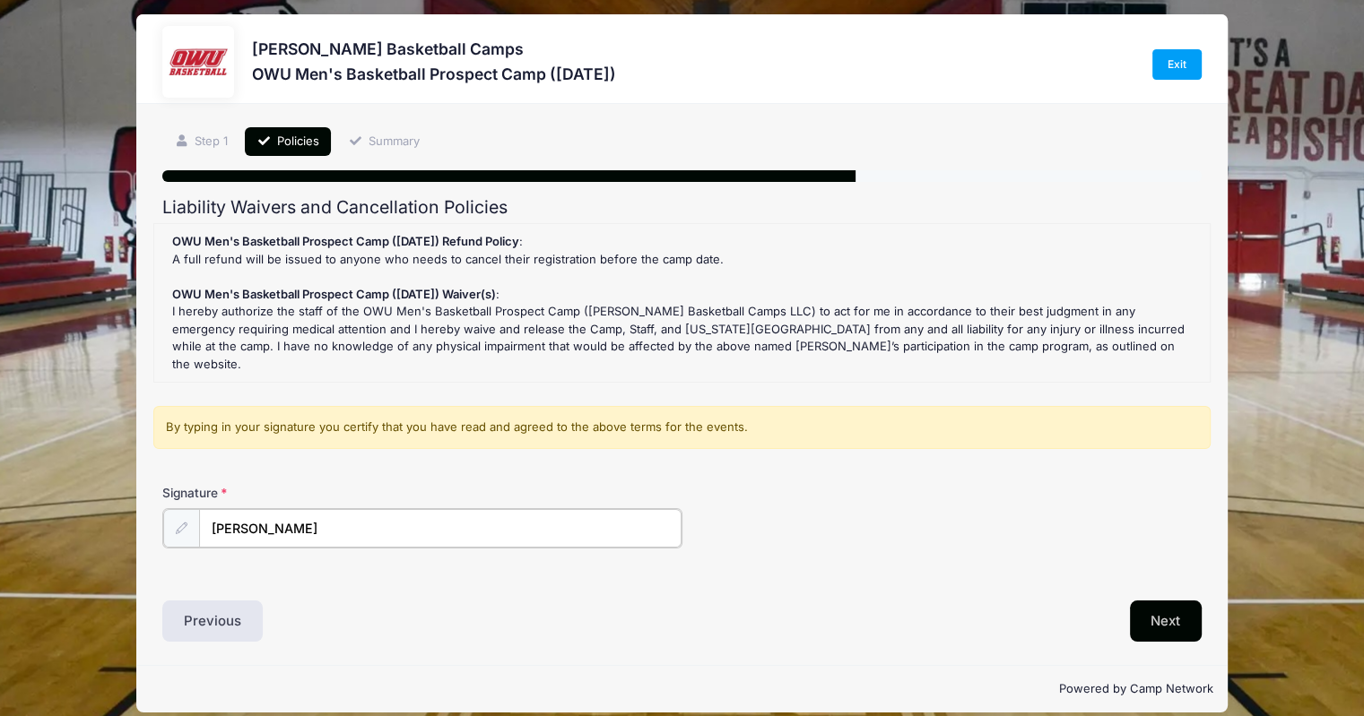
type input "John Page"
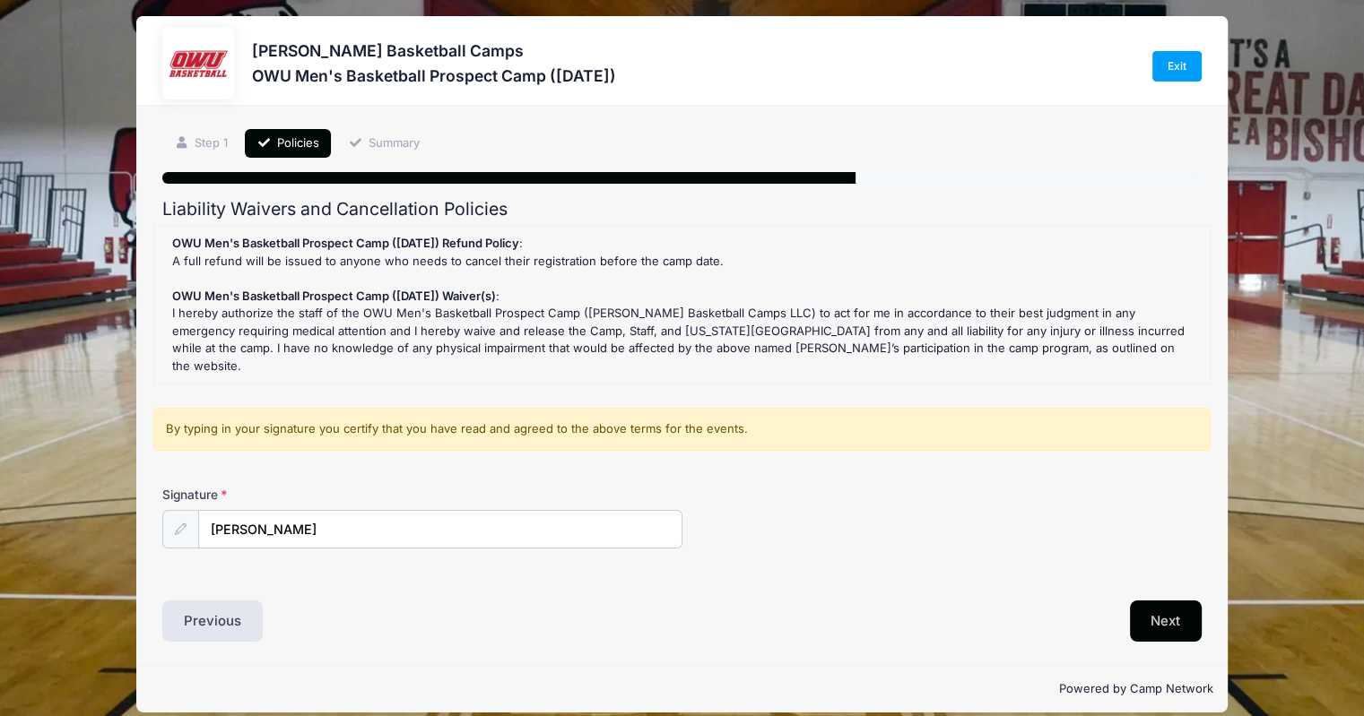
click at [1144, 605] on button "Next" at bounding box center [1166, 621] width 73 height 41
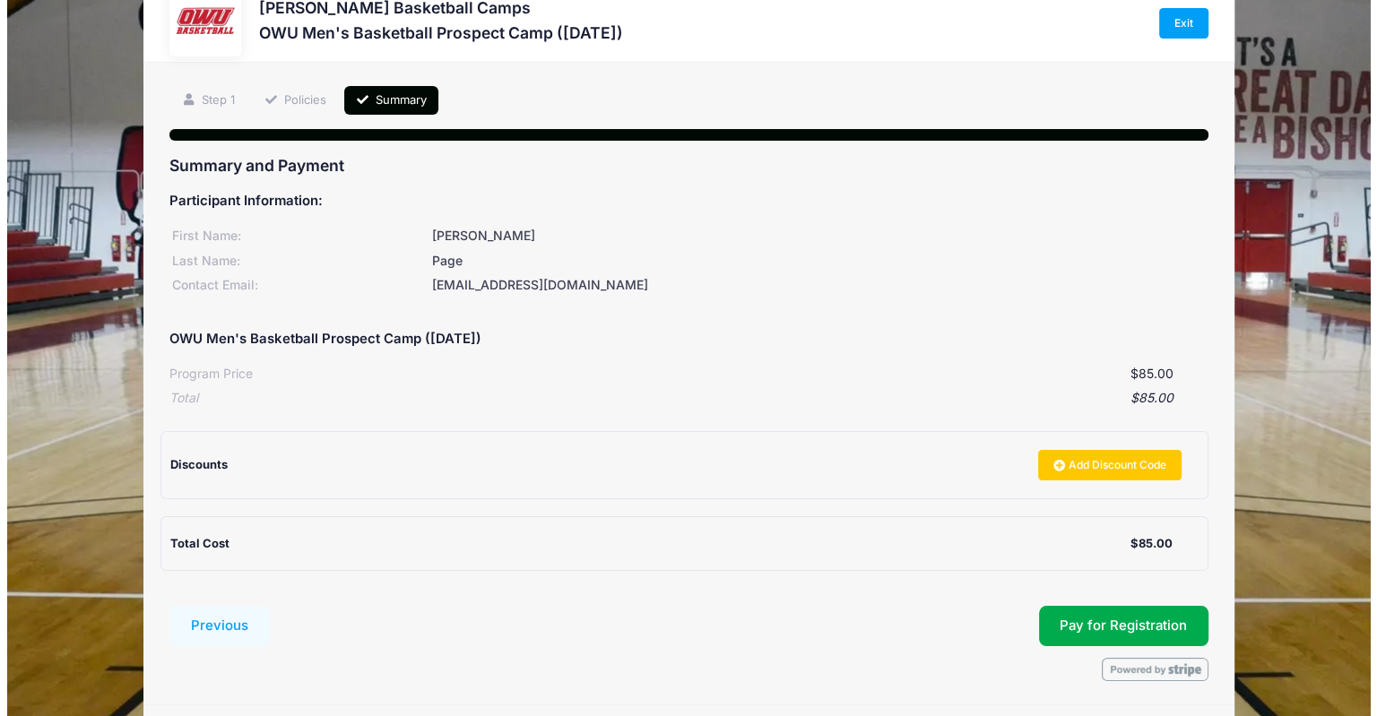
scroll to position [0, 0]
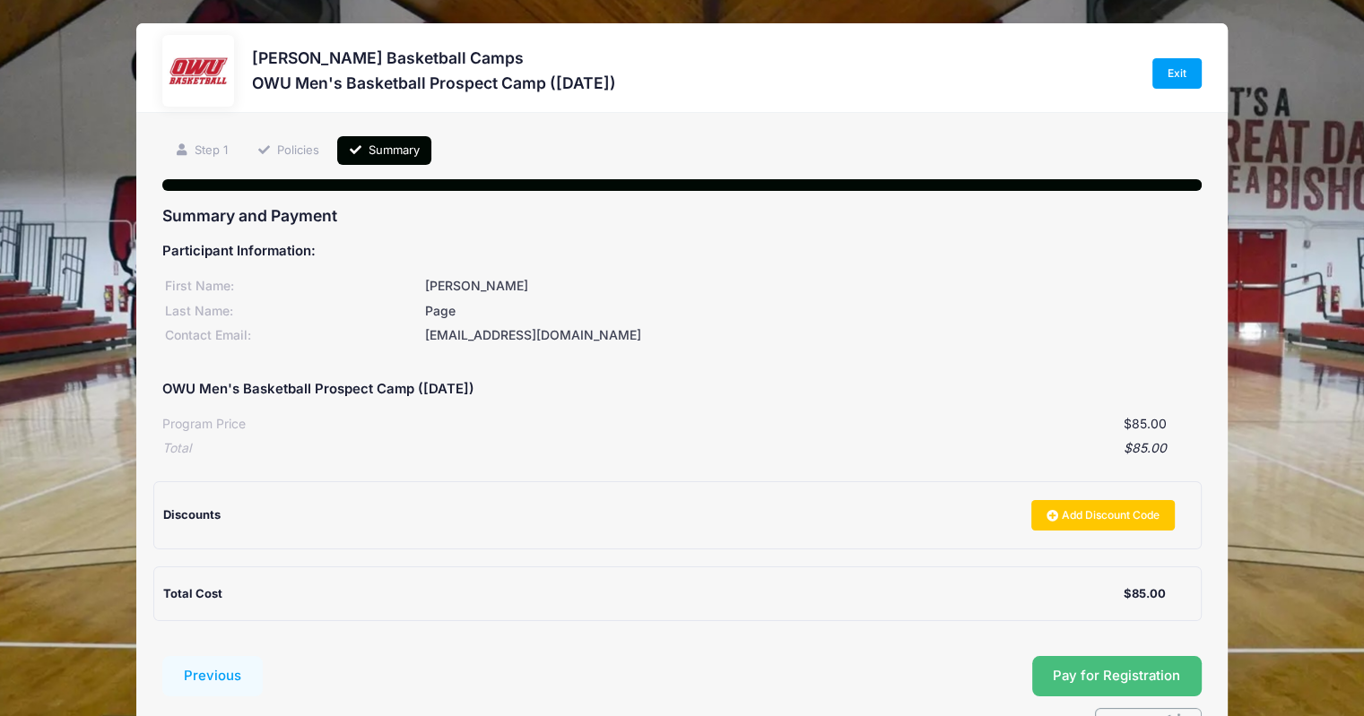
click at [1097, 668] on span "Pay for Registration" at bounding box center [1116, 676] width 127 height 16
